Goal: Information Seeking & Learning: Learn about a topic

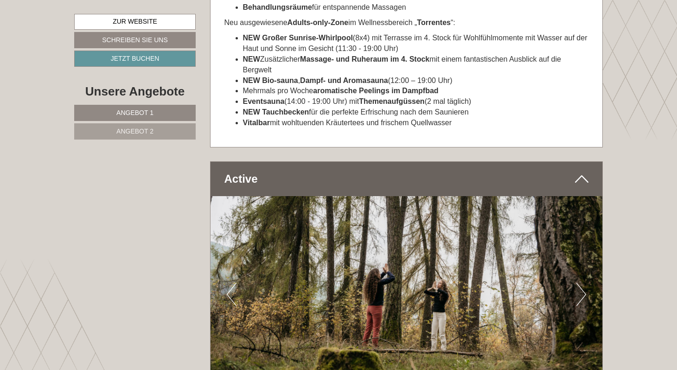
scroll to position [2880, 0]
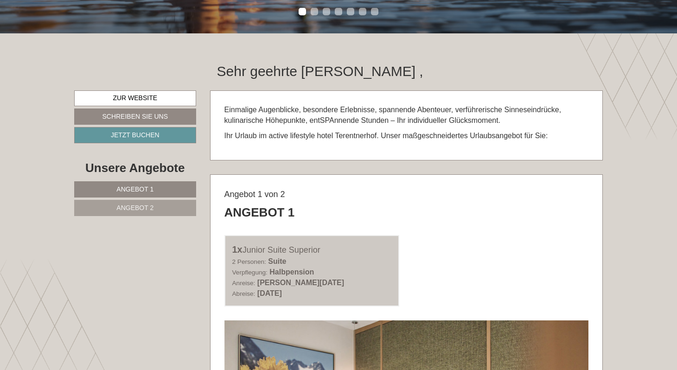
click at [147, 206] on span "Angebot 2" at bounding box center [134, 207] width 37 height 7
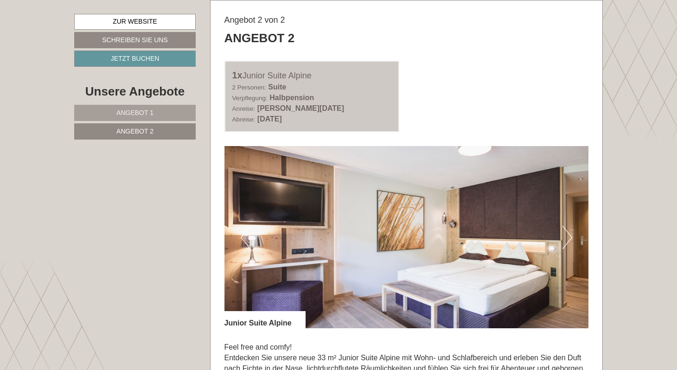
click at [137, 107] on link "Angebot 1" at bounding box center [135, 113] width 122 height 16
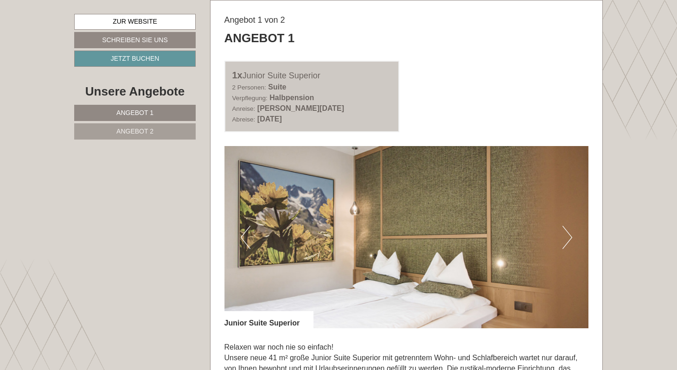
click at [139, 132] on span "Angebot 2" at bounding box center [134, 131] width 37 height 7
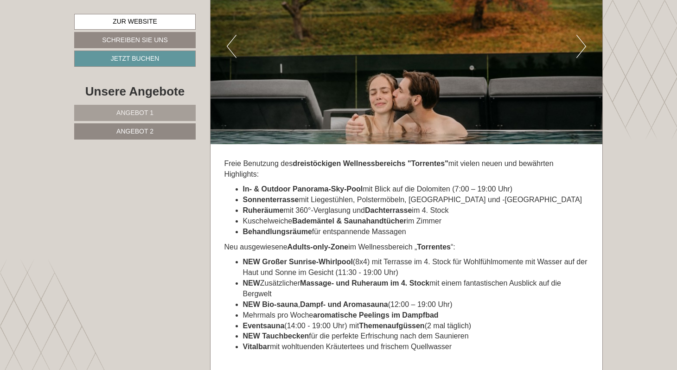
scroll to position [2017, 0]
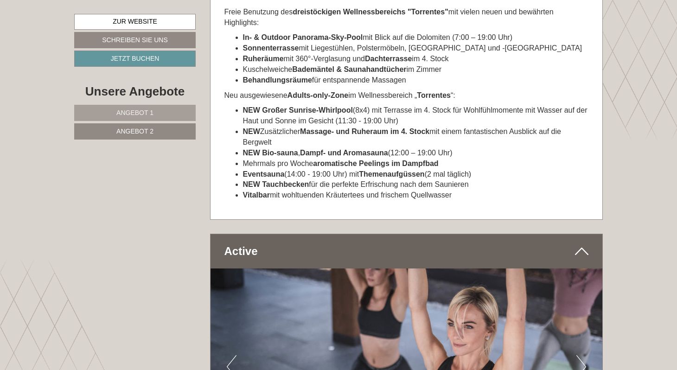
click at [136, 129] on span "Angebot 2" at bounding box center [134, 131] width 37 height 7
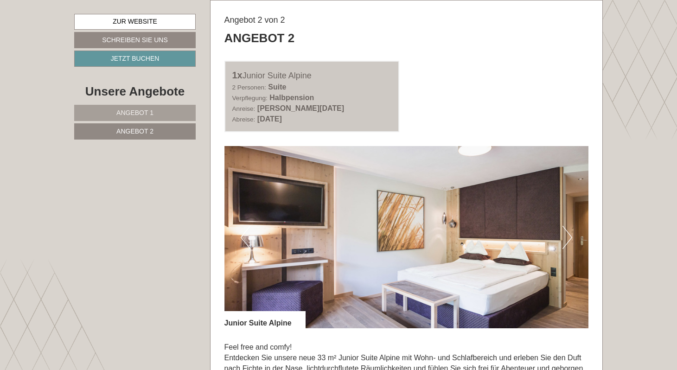
scroll to position [824, 0]
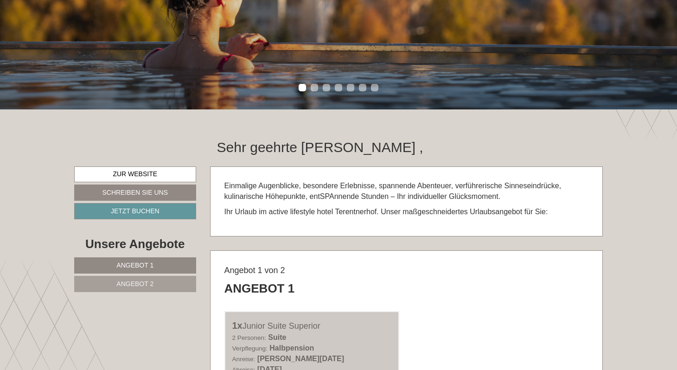
scroll to position [364, 0]
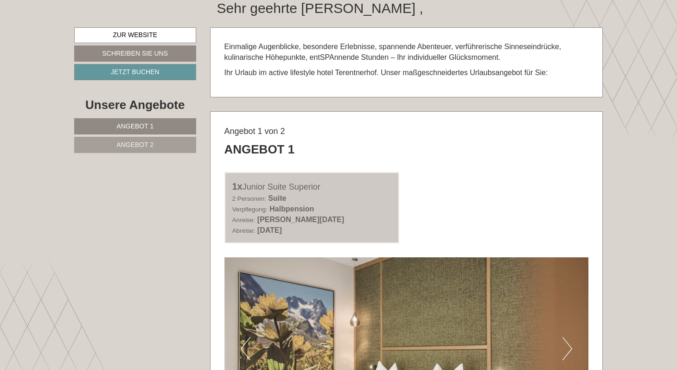
drag, startPoint x: 288, startPoint y: 220, endPoint x: 379, endPoint y: 242, distance: 93.6
click at [379, 242] on div "1x Junior Suite Superior 2 Personen: Suite Verpflegung: Halbpension Anreise: [P…" at bounding box center [312, 207] width 175 height 71
click at [428, 229] on div "1x Junior Suite Superior 2 Personen: Suite Verpflegung: Halbpension Anreise: [P…" at bounding box center [407, 207] width 379 height 71
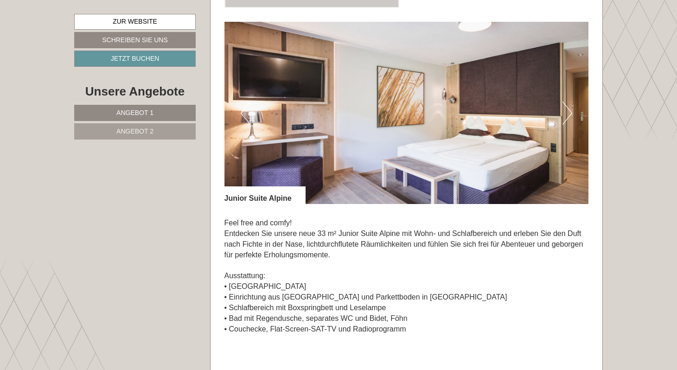
scroll to position [1316, 0]
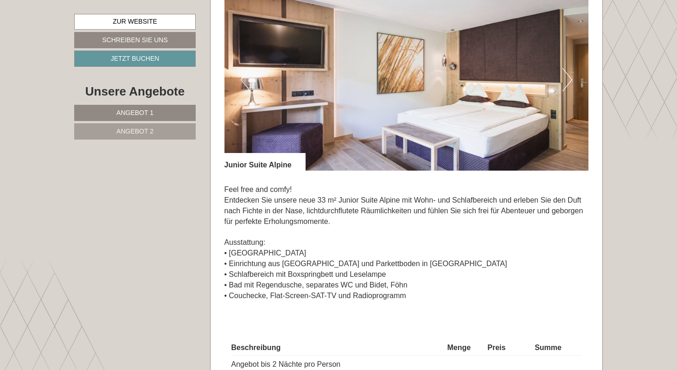
click at [151, 127] on link "Angebot 2" at bounding box center [135, 131] width 122 height 16
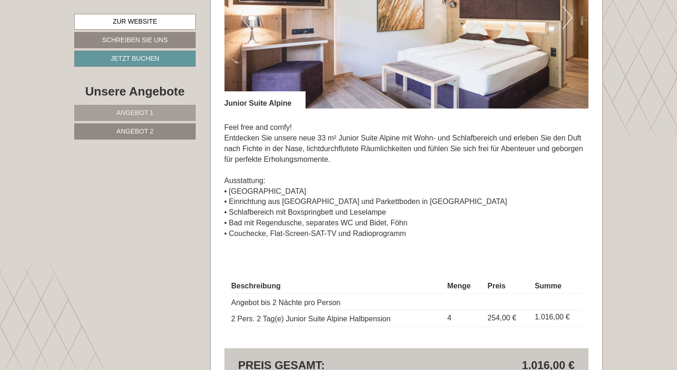
scroll to position [707, 0]
